Goal: Task Accomplishment & Management: Manage account settings

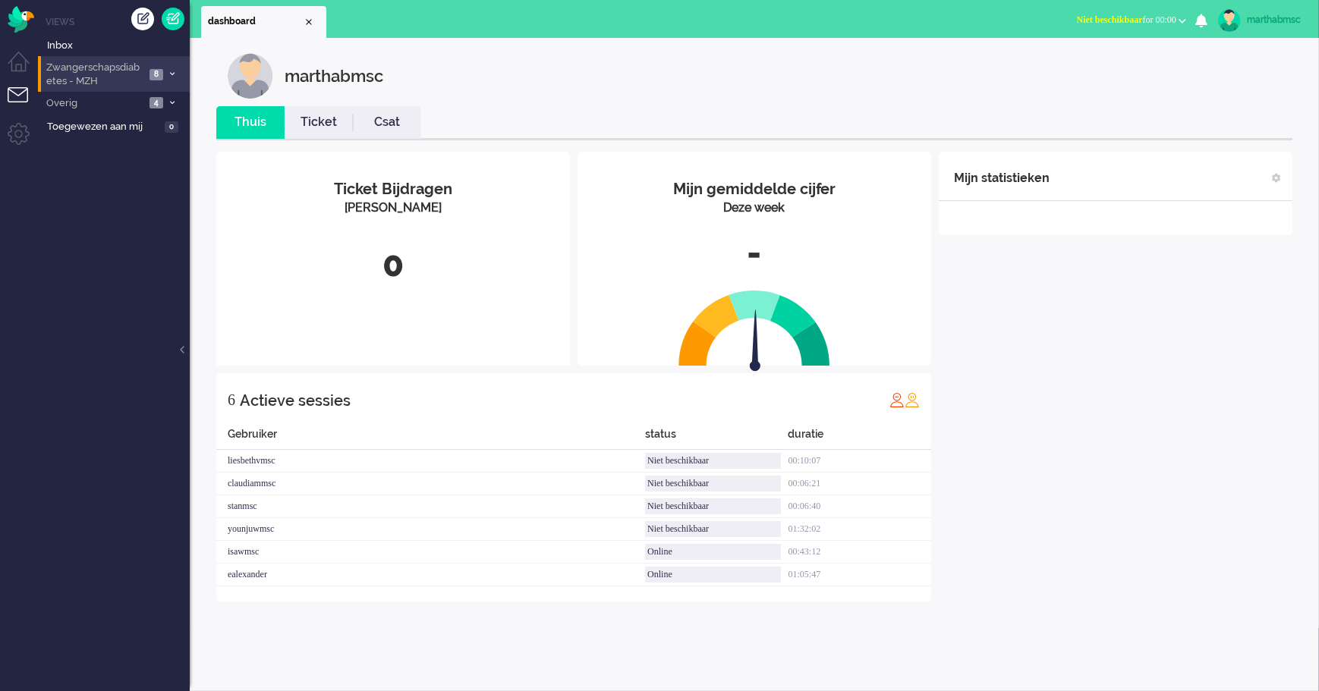
click at [170, 72] on icon at bounding box center [172, 73] width 5 height 5
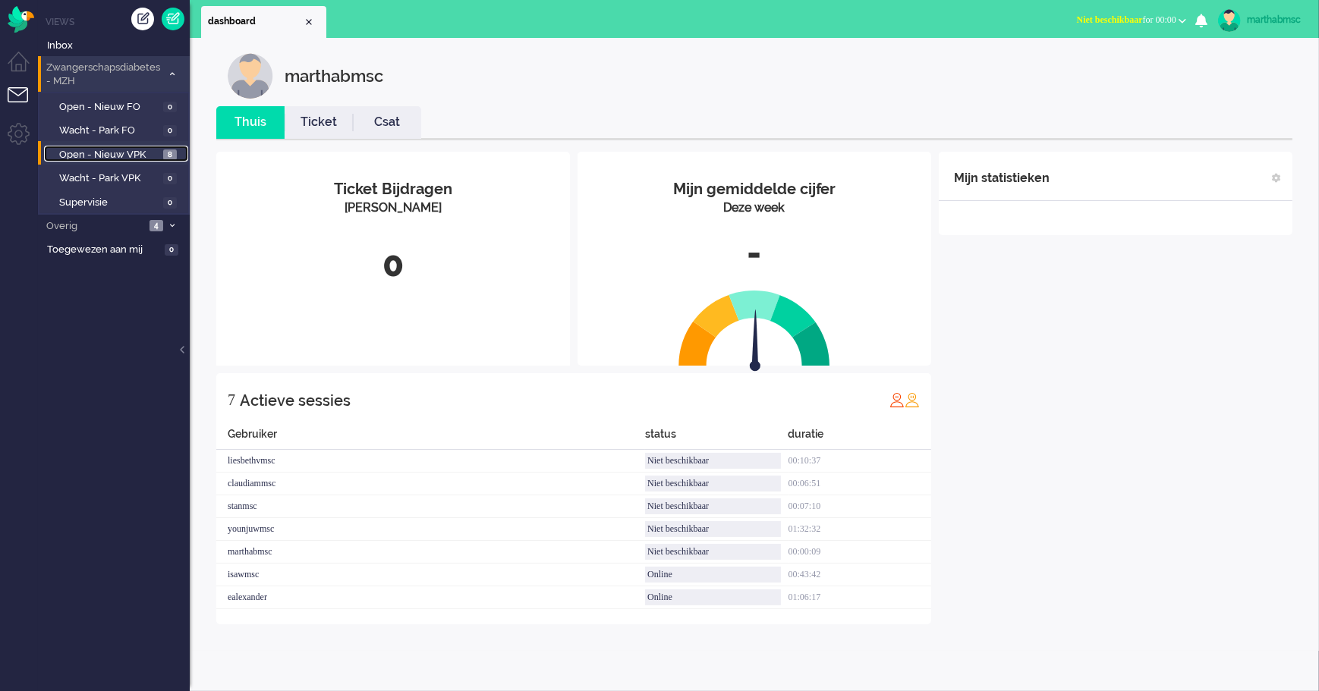
click at [123, 154] on span "Open - Nieuw VPK" at bounding box center [109, 155] width 100 height 14
